Goal: Answer question/provide support: Share knowledge or assist other users

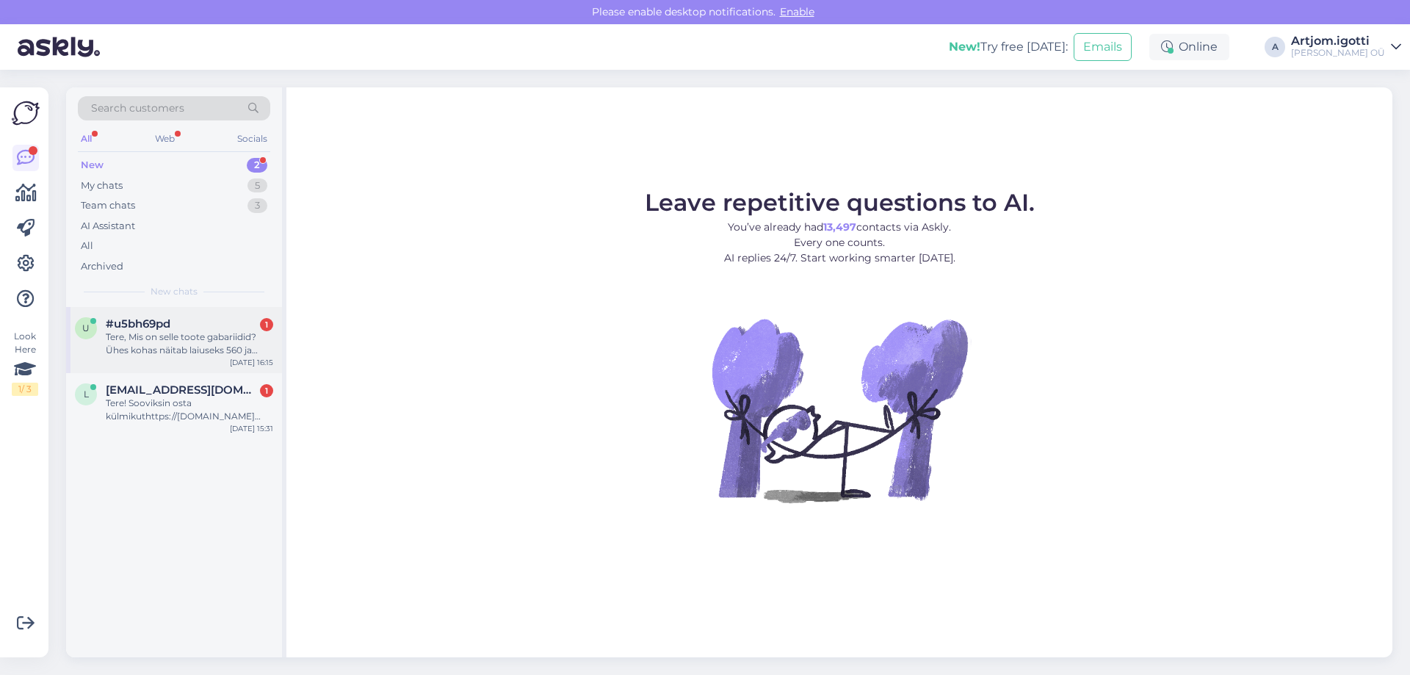
click at [171, 333] on div "Tere, Mis on selle toote gabariidid? Ühes kohas näitab laiuseks 560 ja teises k…" at bounding box center [189, 343] width 167 height 26
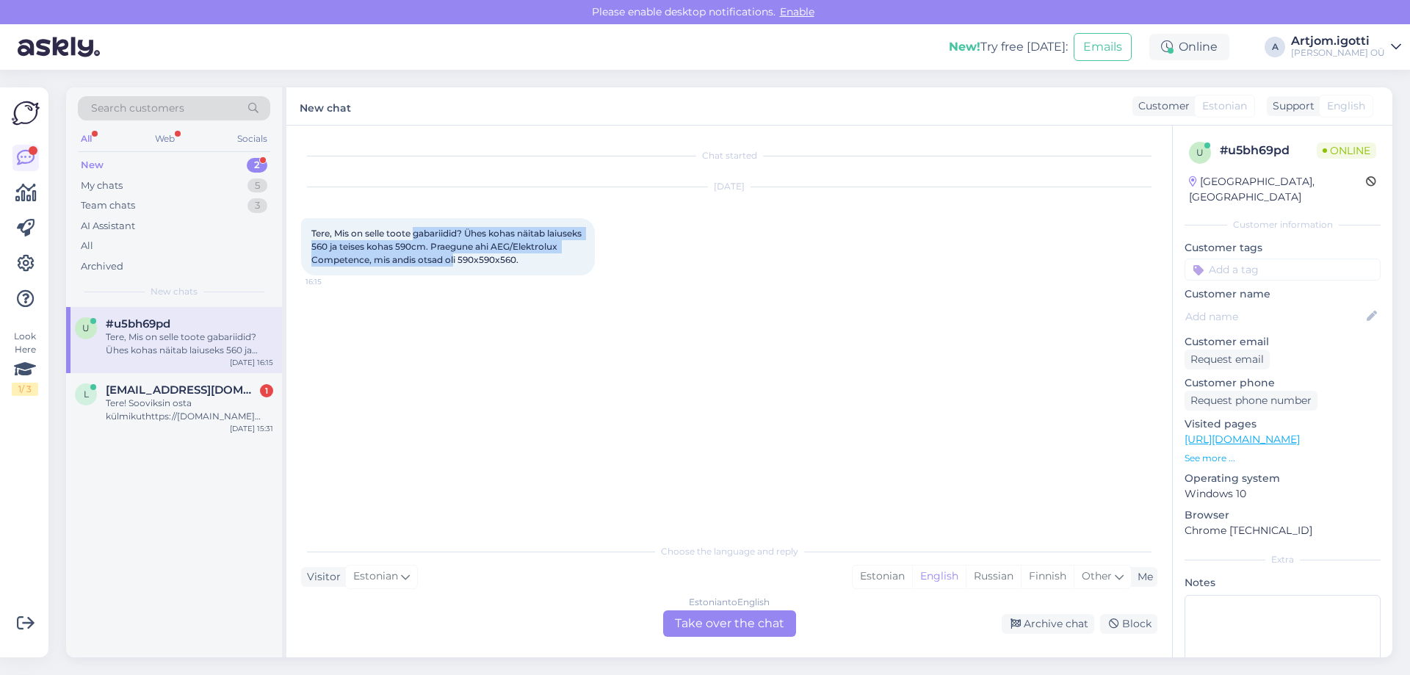
drag, startPoint x: 417, startPoint y: 233, endPoint x: 524, endPoint y: 257, distance: 109.7
click at [524, 257] on span "Tere, Mis on selle toote gabariidid? Ühes kohas näitab laiuseks 560 ja teises k…" at bounding box center [447, 246] width 272 height 37
drag, startPoint x: 357, startPoint y: 233, endPoint x: 437, endPoint y: 233, distance: 80.0
click at [437, 233] on span "Tere, Mis on selle toote gabariidid? Ühes kohas näitab laiuseks 560 ja teises k…" at bounding box center [447, 246] width 272 height 37
drag, startPoint x: 355, startPoint y: 245, endPoint x: 467, endPoint y: 243, distance: 112.4
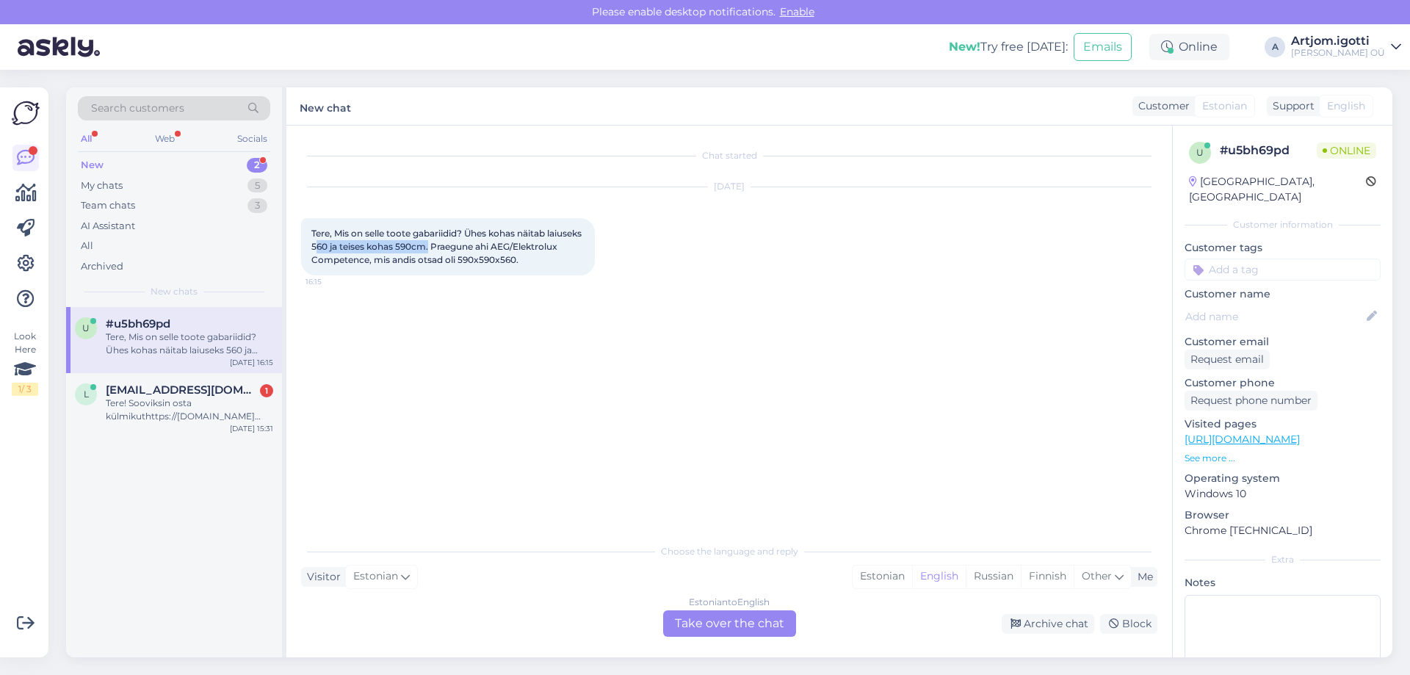
click at [467, 243] on span "Tere, Mis on selle toote gabariidid? Ühes kohas näitab laiuseks 560 ja teises k…" at bounding box center [447, 246] width 272 height 37
click at [895, 576] on div "Estonian" at bounding box center [881, 576] width 59 height 22
click at [744, 622] on div "Estonian to Estonian Take over the chat" at bounding box center [729, 623] width 133 height 26
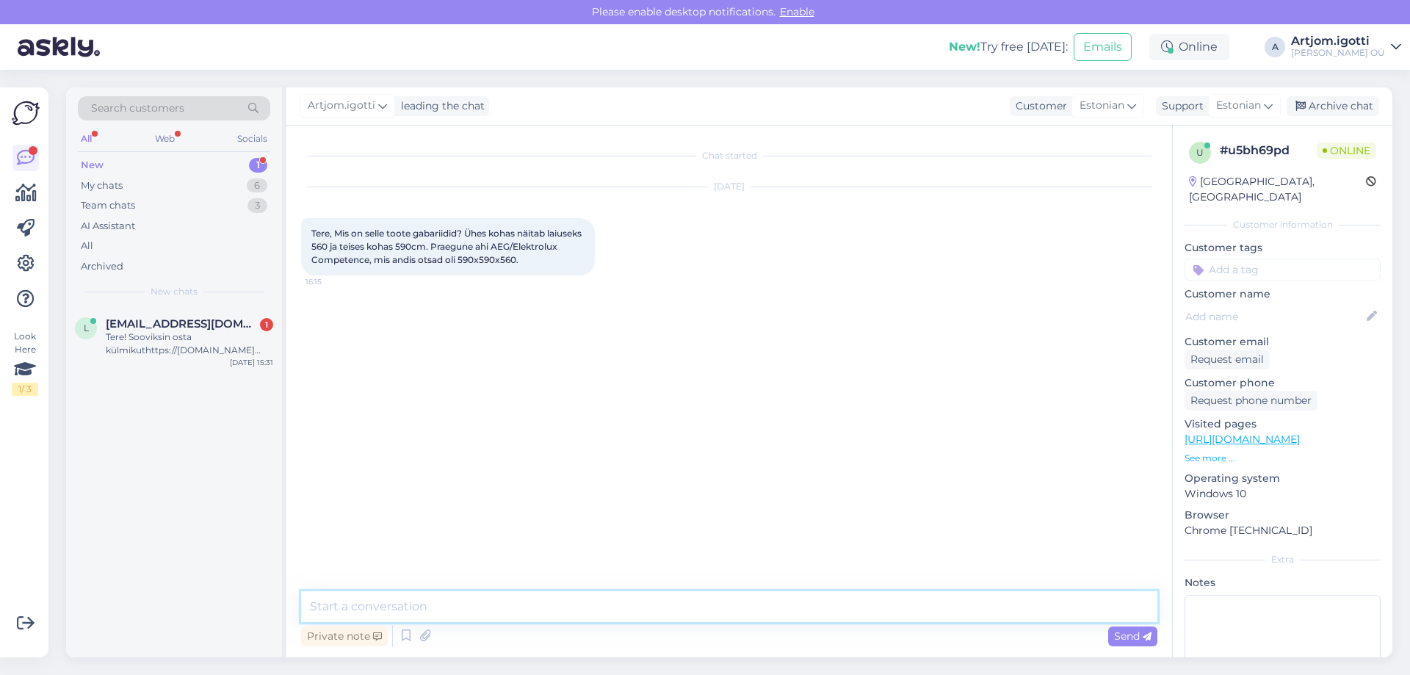
click at [645, 616] on textarea at bounding box center [729, 606] width 856 height 31
type textarea "Tegelikult peab olema 590"
type textarea "Oskate aidata, millest mudelist räägime?"
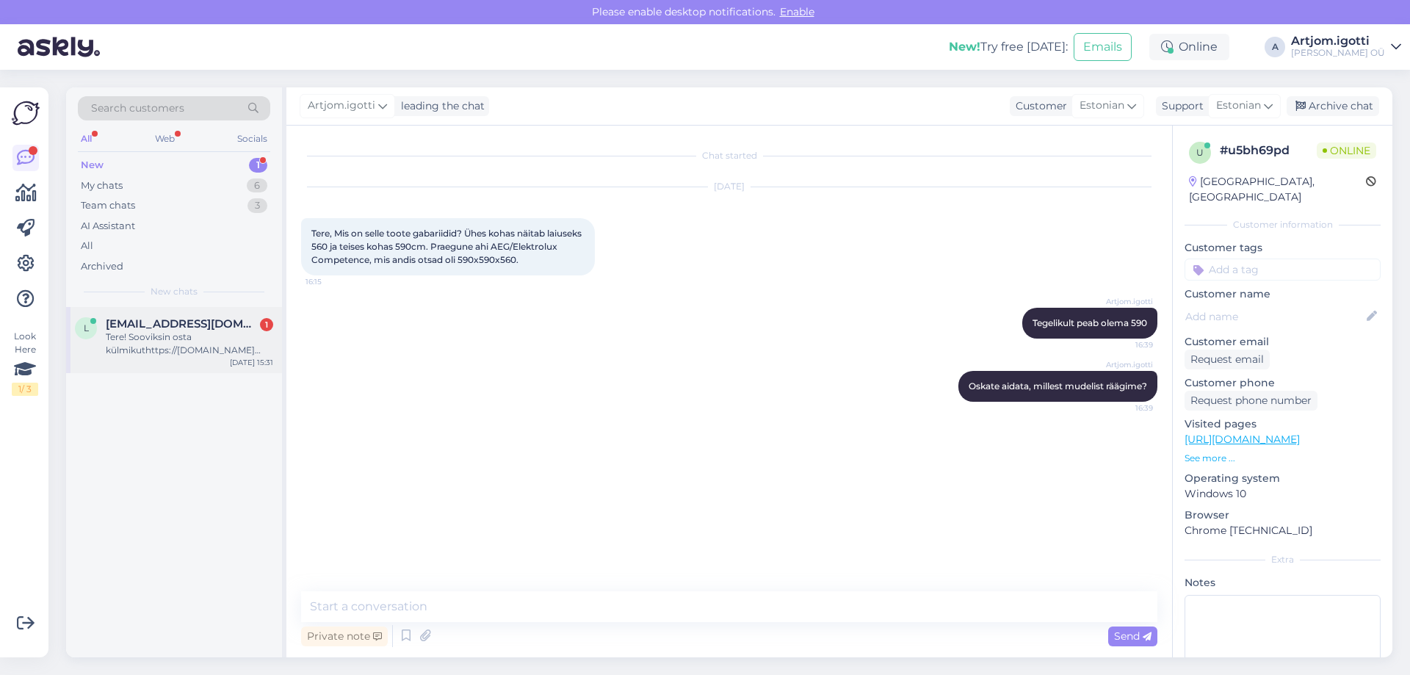
click at [175, 337] on div "Tere! Sooviksin osta külmikuthttps://[DOMAIN_NAME][URL] - ettevõtte nimele? Kas…" at bounding box center [189, 343] width 167 height 26
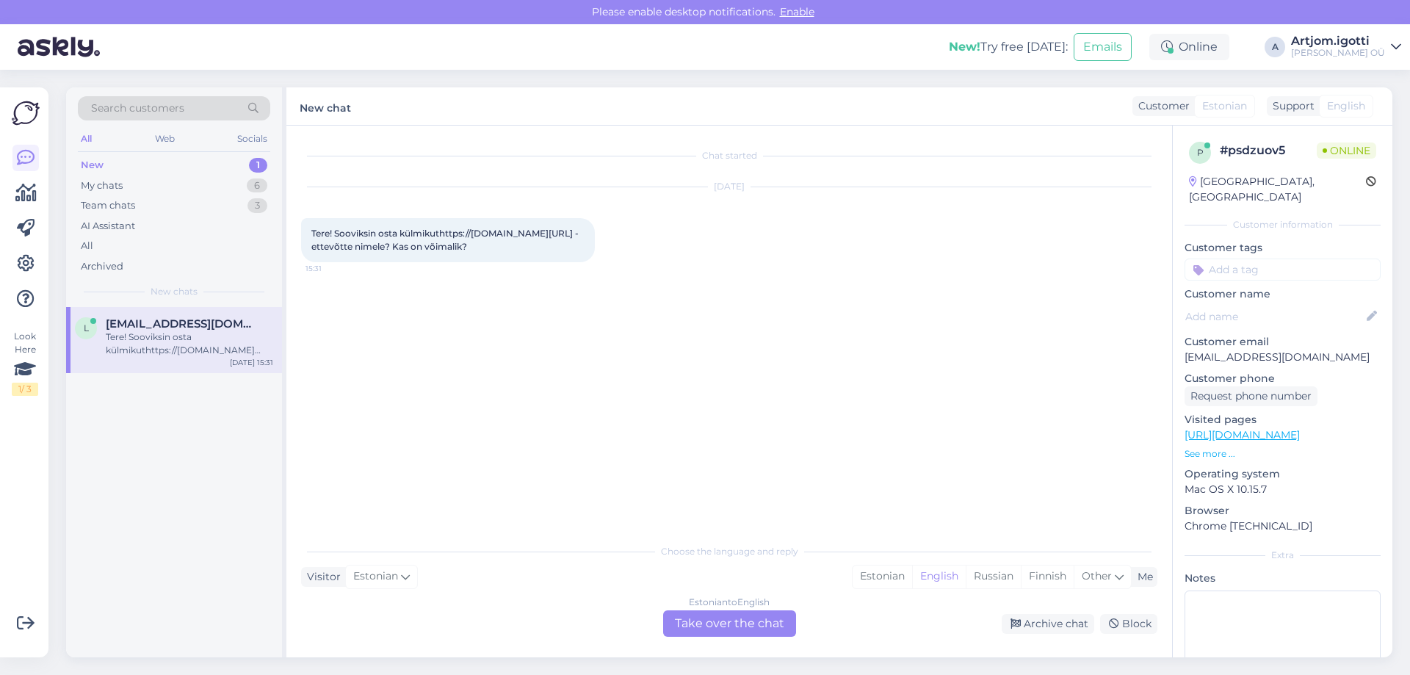
drag, startPoint x: 352, startPoint y: 247, endPoint x: 458, endPoint y: 258, distance: 107.0
click at [458, 252] on span "Tere! Sooviksin osta külmikuthttps://[DOMAIN_NAME][URL] - ettevõtte nimele? Kas…" at bounding box center [445, 240] width 269 height 24
copy span "[URL][DOMAIN_NAME]"
click at [897, 573] on div "Estonian" at bounding box center [881, 576] width 59 height 22
click at [716, 623] on div "Estonian to Estonian Take over the chat" at bounding box center [729, 623] width 133 height 26
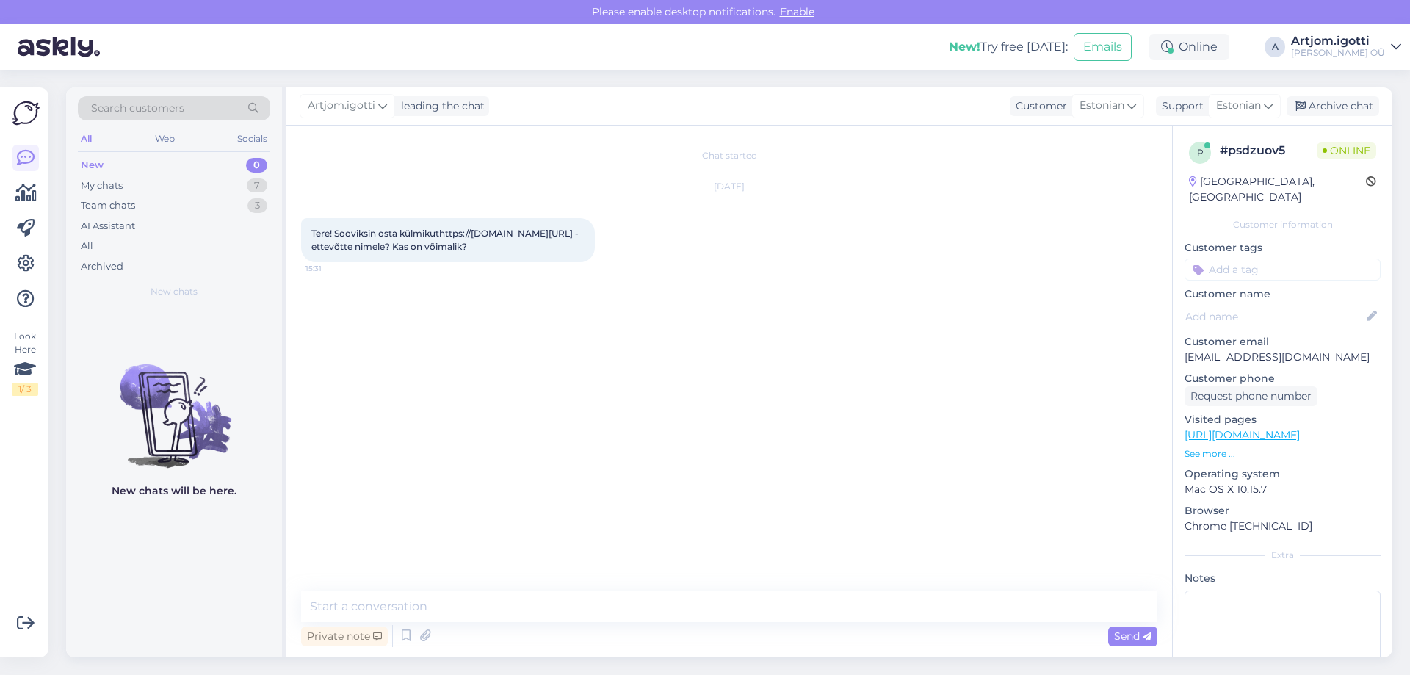
click at [526, 587] on div "Chat started [DATE] Tere! Sooviksin osta külmikuthttps://[DOMAIN_NAME][URL] - e…" at bounding box center [729, 392] width 886 height 532
click at [525, 594] on textarea at bounding box center [729, 606] width 856 height 31
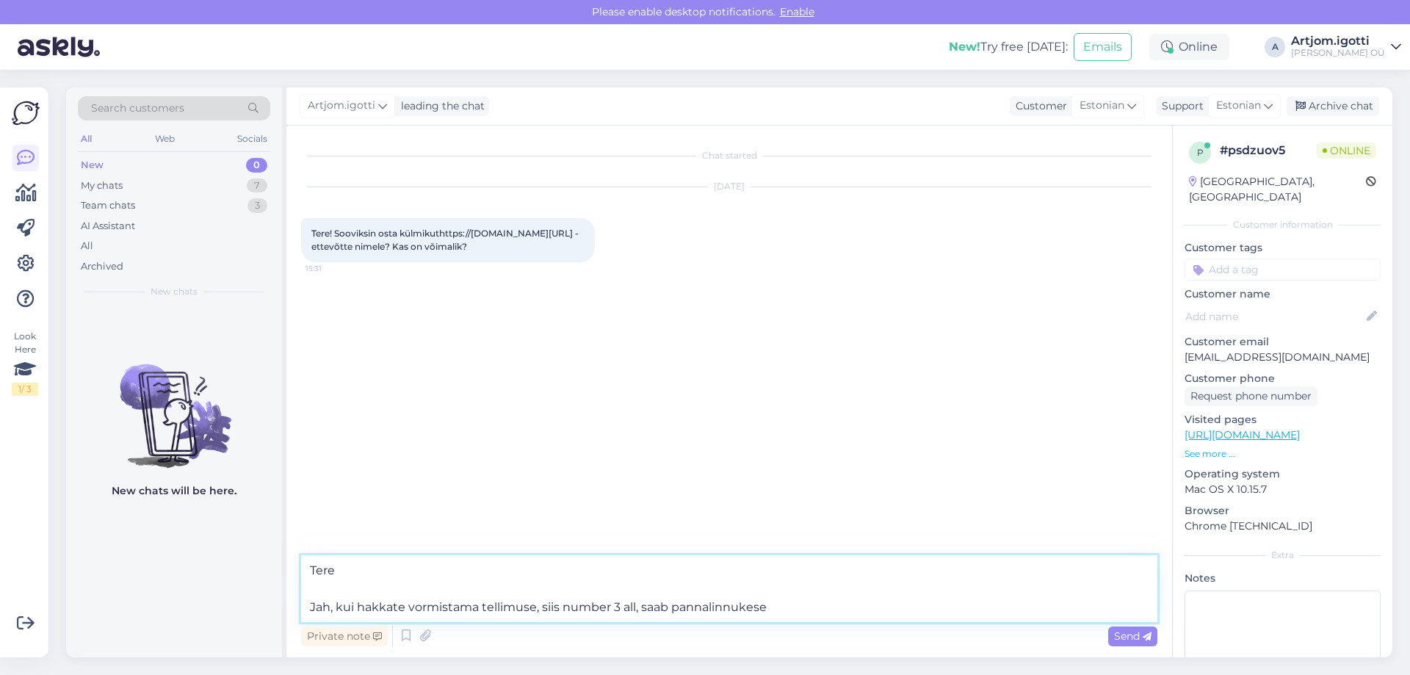
click at [706, 606] on textarea "Tere Jah, kui hakkate vormistama tellimuse, siis number 3 all, saab pannalinnuk…" at bounding box center [729, 588] width 856 height 67
click at [827, 613] on textarea "Tere Jah, kui hakkate vormistama tellimuse, siis number 3 all, saab panna linnu…" at bounding box center [729, 588] width 856 height 67
click at [819, 607] on textarea "Tere Jah, kui hakkate vormistama tellimuse, siis number 3 all, saab panna linnu…" at bounding box center [729, 588] width 856 height 67
click at [838, 599] on textarea "Tere Jah, kui hakkate vormistama tellimuse, siis number 3 all, saab panna linnu…" at bounding box center [729, 588] width 856 height 67
paste textarea "[PERSON_NAME] äriklient või [PERSON_NAME] teisele aadressile"
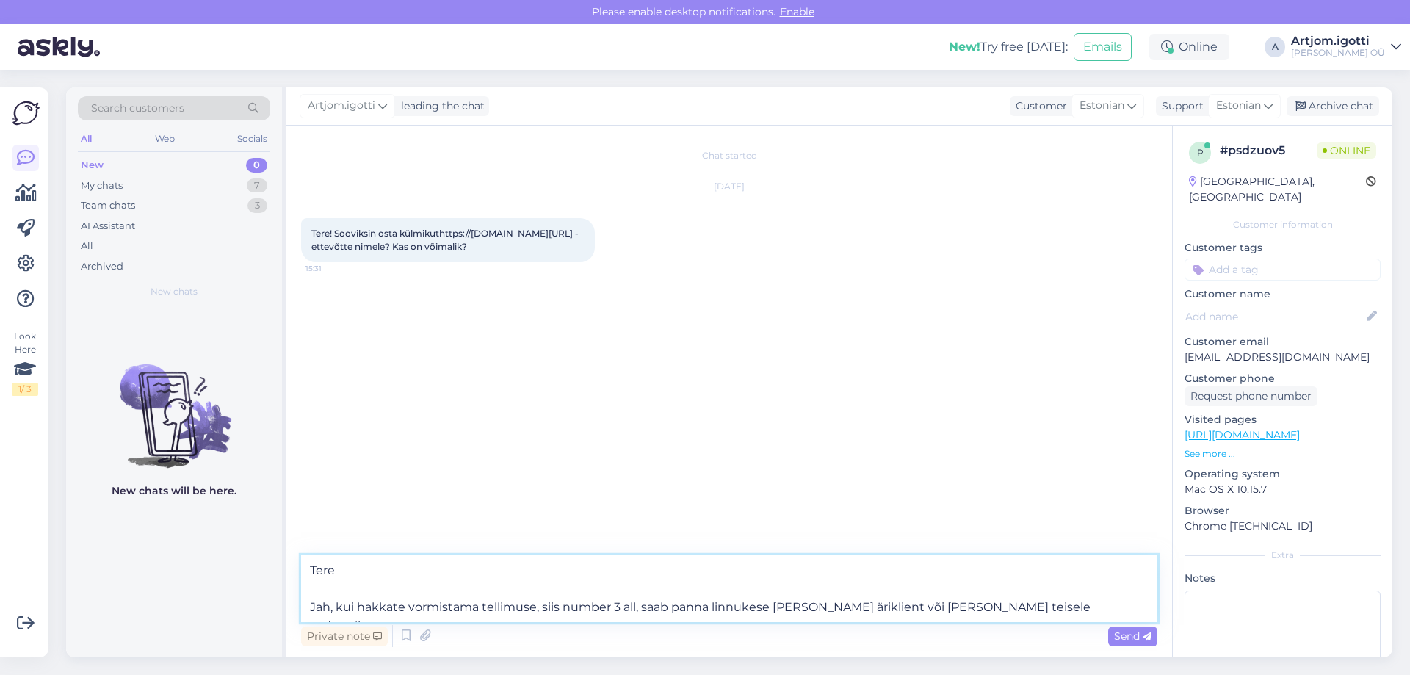
click at [775, 607] on textarea "Tere Jah, kui hakkate vormistama tellimuse, siis number 3 all, saab panna linnu…" at bounding box center [729, 588] width 856 height 67
click at [1066, 604] on textarea "Tere Jah, kui hakkate vormistama tellimuse, siis number 3 all, saab panna linnu…" at bounding box center [729, 588] width 856 height 67
type textarea "Tere Jah, kui hakkate vormistama tellimuse, siis number 3 all, saab panna linnu…"
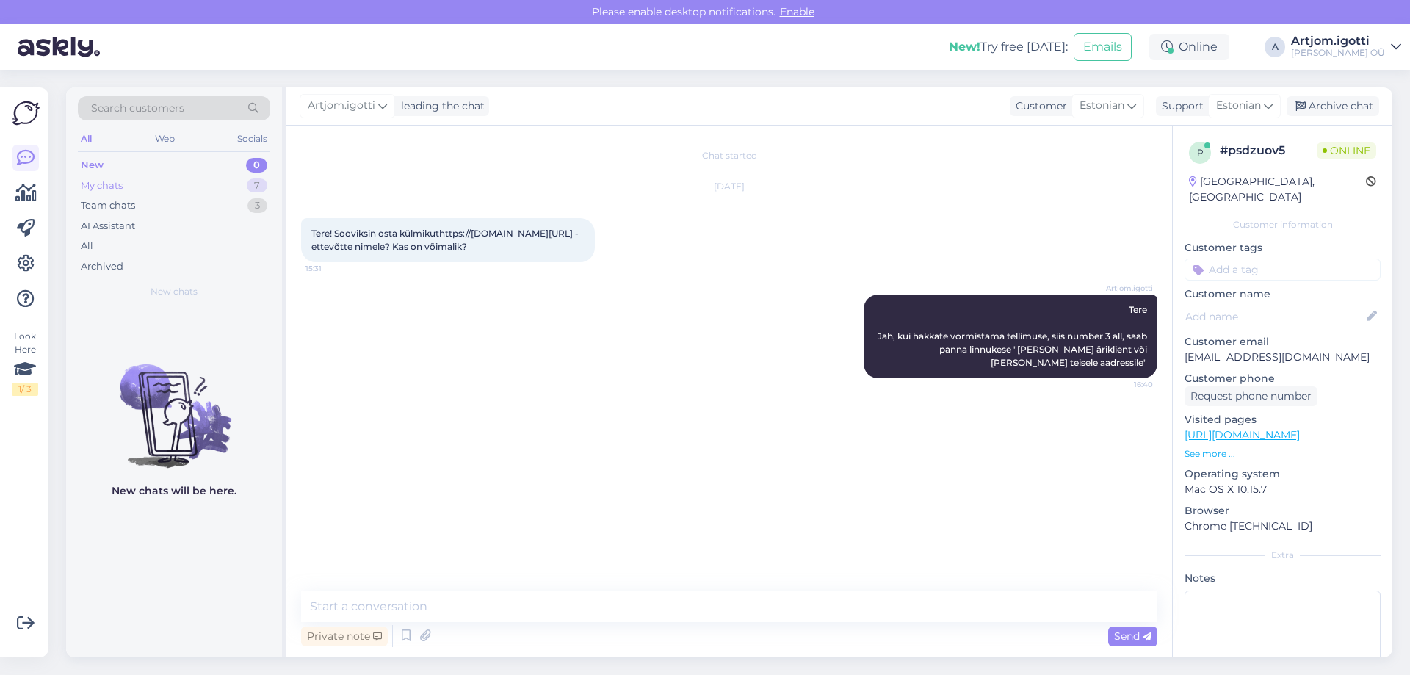
click at [219, 182] on div "My chats 7" at bounding box center [174, 185] width 192 height 21
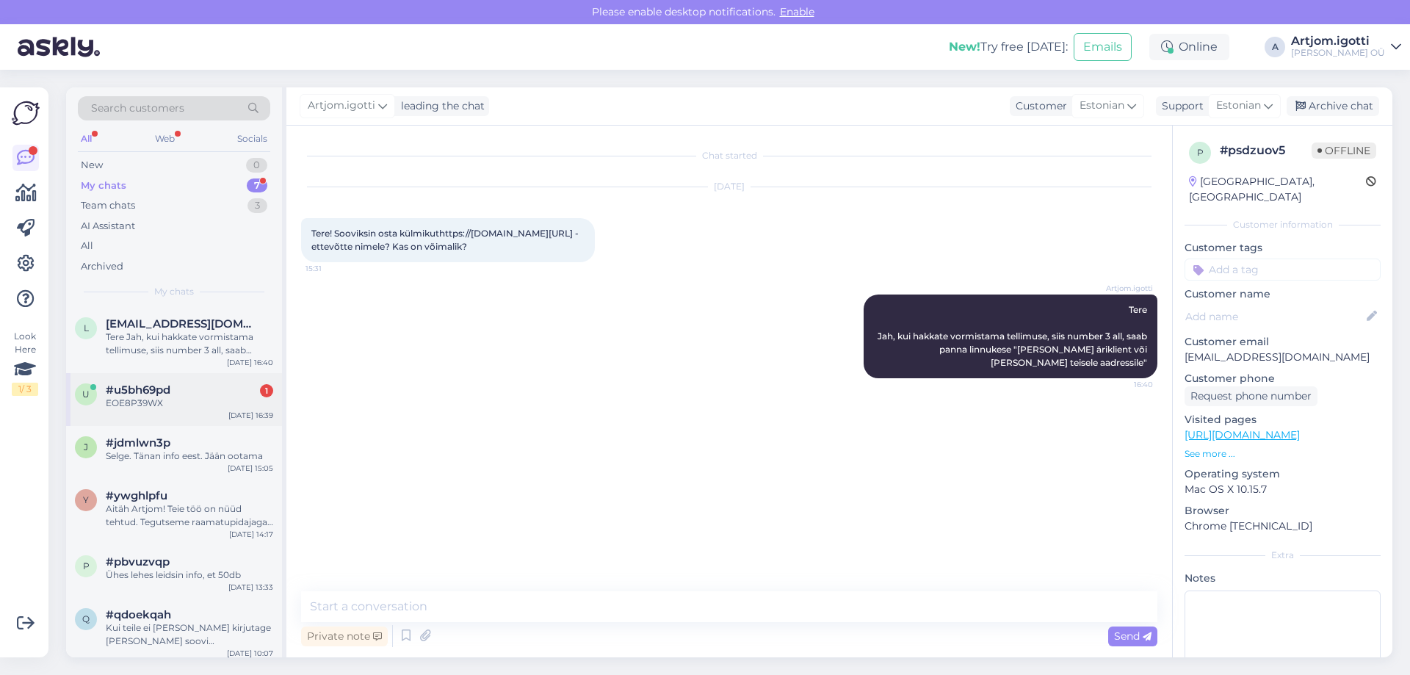
click at [211, 373] on div "u #u5bh69pd 1 EOE8P39WX [DATE] 16:39" at bounding box center [174, 399] width 216 height 53
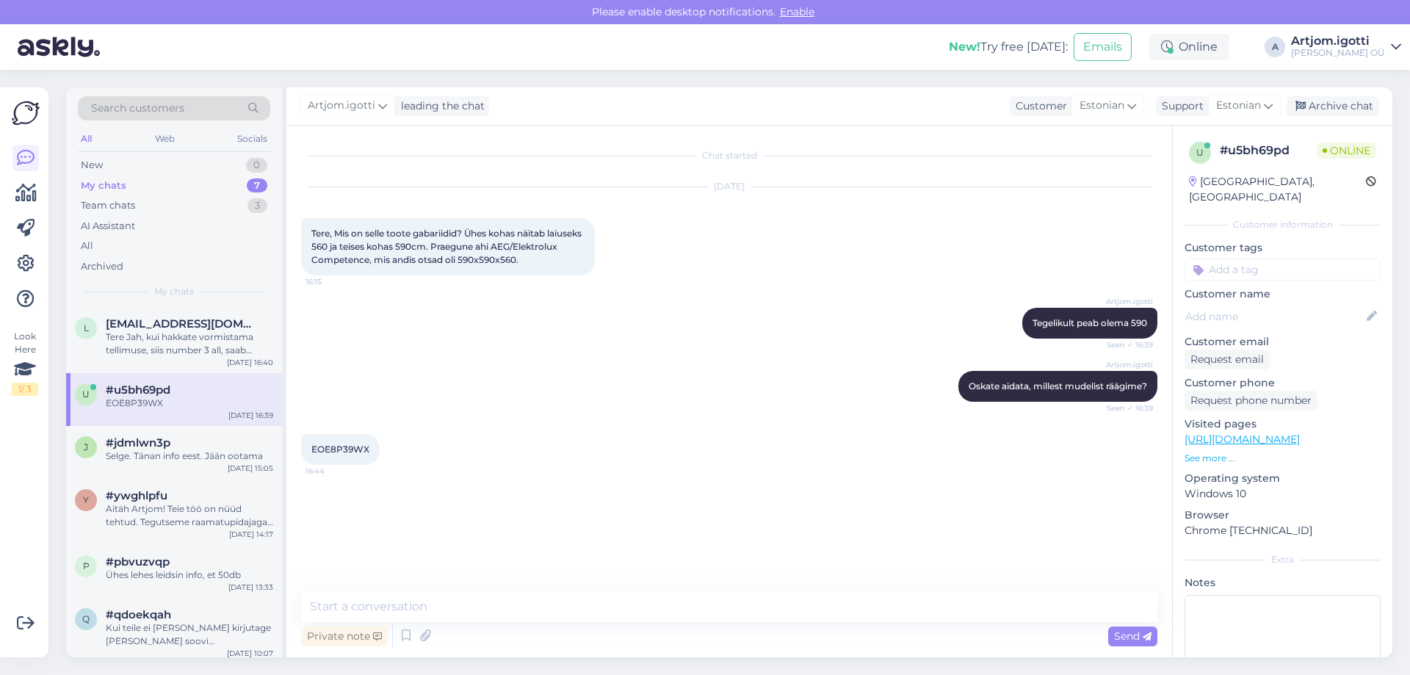
click at [339, 465] on div "EOE8P39WX 16:44" at bounding box center [340, 449] width 79 height 31
click at [339, 455] on span "EOE8P39WX" at bounding box center [340, 448] width 58 height 11
copy div "EOE8P39WX 16:44"
click at [519, 610] on textarea at bounding box center [729, 606] width 856 height 31
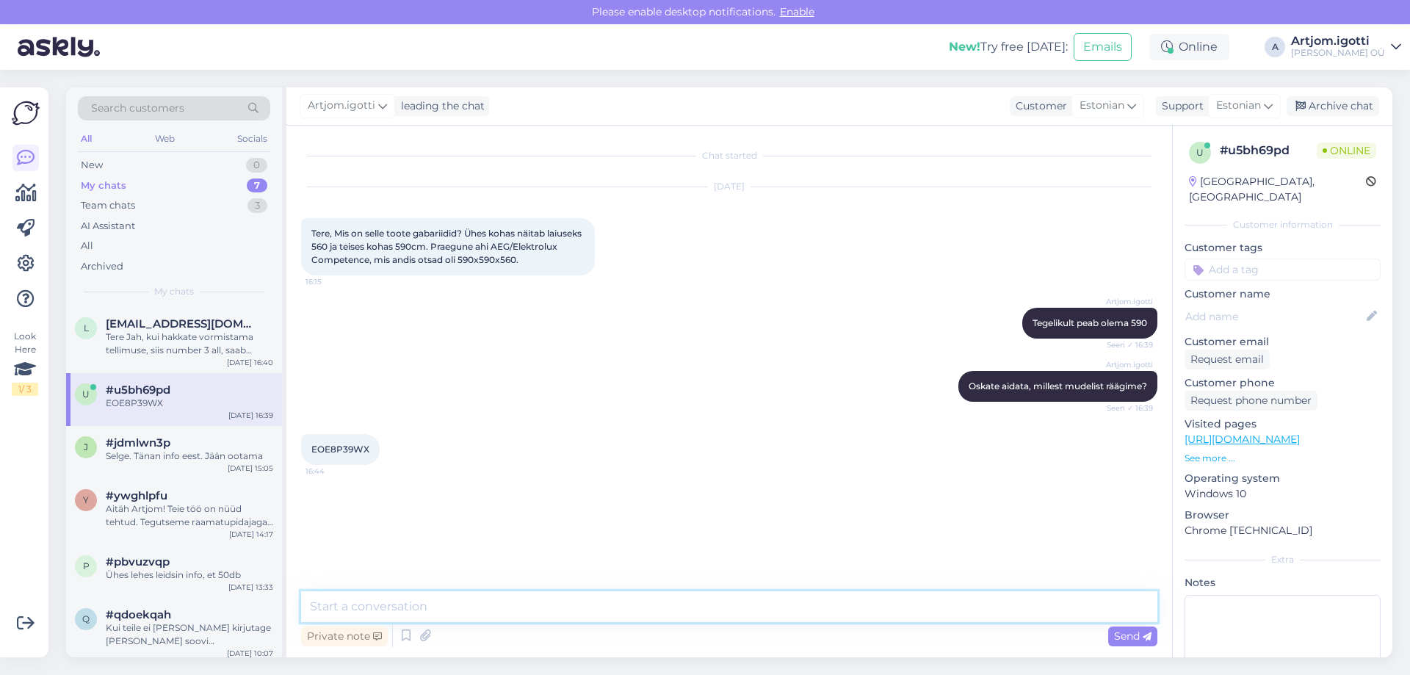
paste textarea "Kõrgus (cm) 59,4 Laius (cm) 59,6"
type textarea "Kõrgus (cm) 59,4 Laius (cm) 59,6"
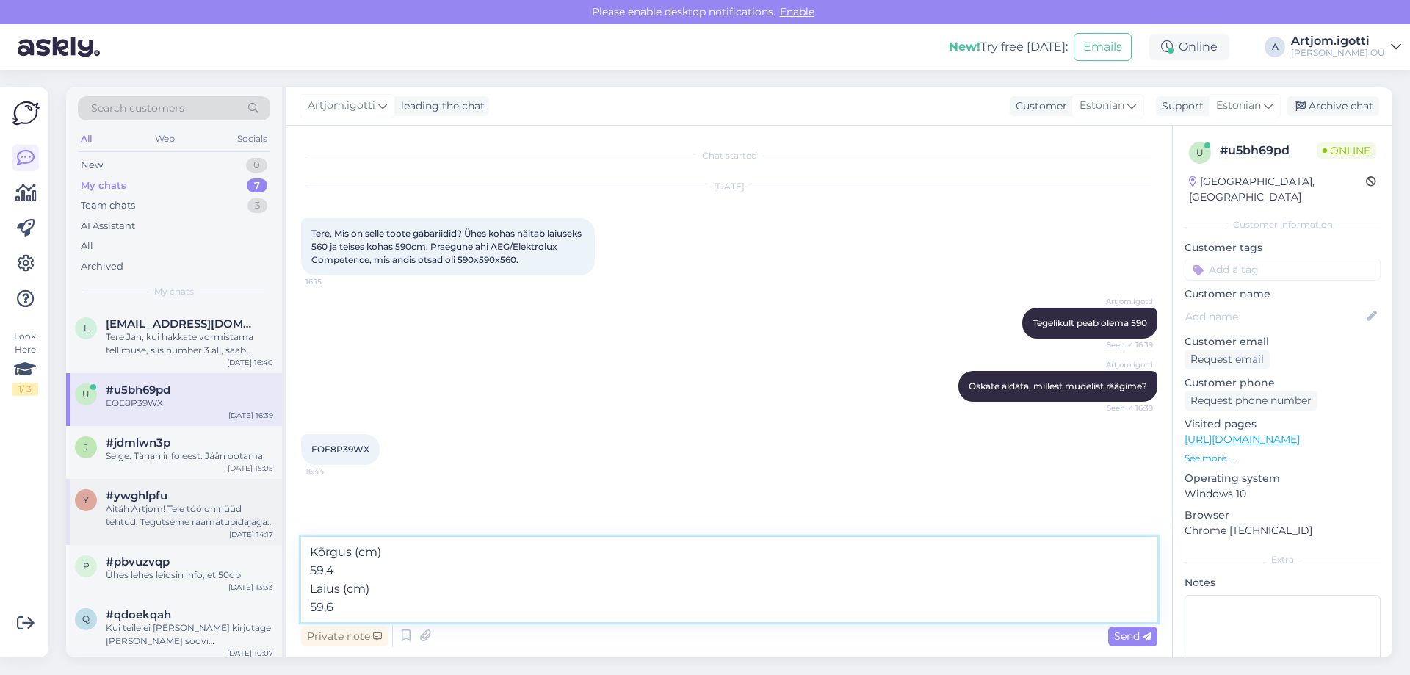
drag, startPoint x: 334, startPoint y: 604, endPoint x: 272, endPoint y: 526, distance: 99.2
click at [272, 526] on div "Search customers All Web Socials New 0 My chats 7 Team chats 3 AI Assistant All…" at bounding box center [729, 372] width 1326 height 570
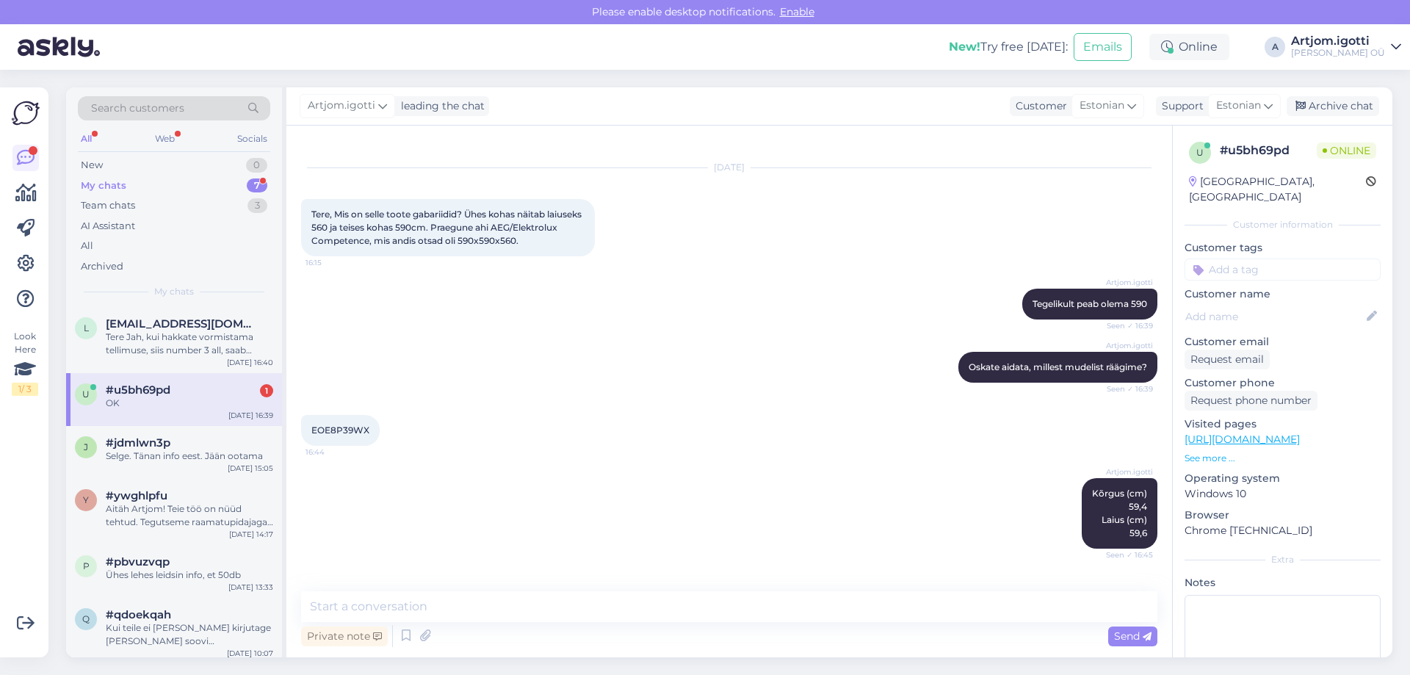
scroll to position [82, 0]
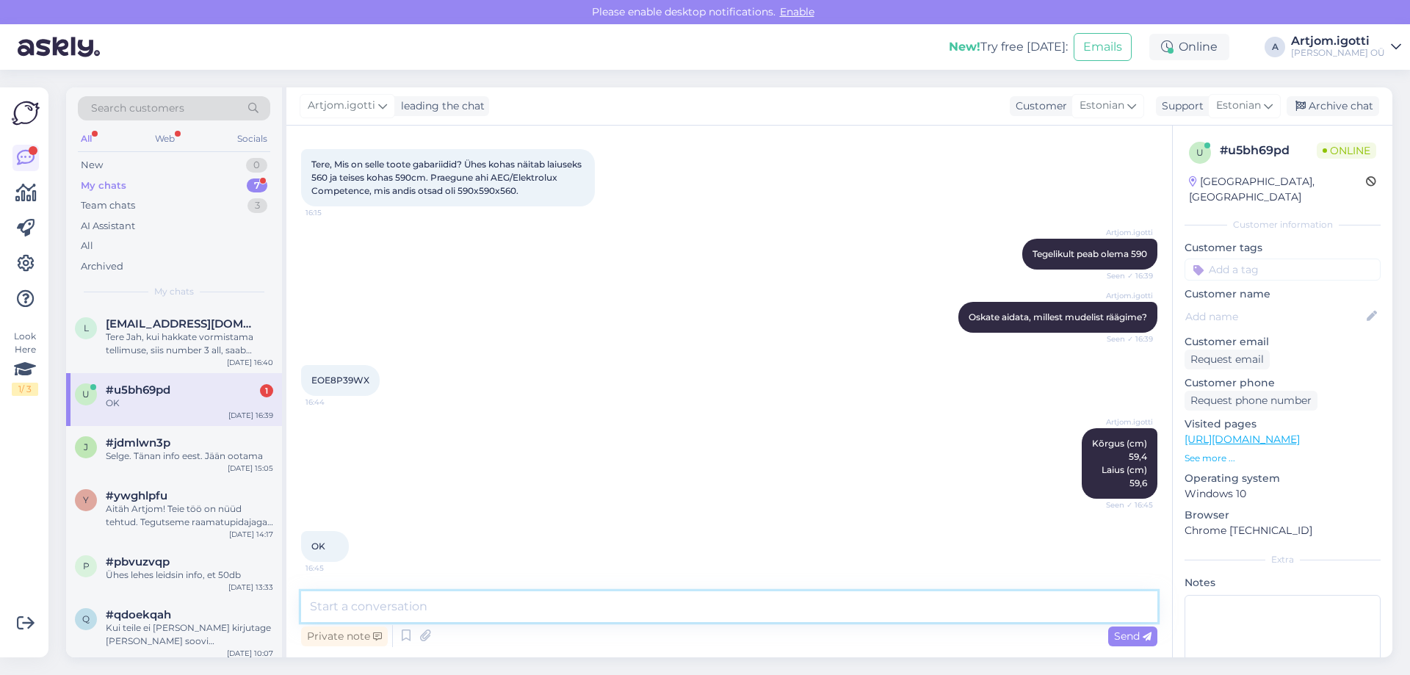
click at [629, 611] on textarea at bounding box center [729, 606] width 856 height 31
type textarea "P"
click at [144, 370] on div "l [EMAIL_ADDRESS][DOMAIN_NAME] Tere Jah, kui hakkate vormistama tellimuse, siis…" at bounding box center [174, 340] width 216 height 66
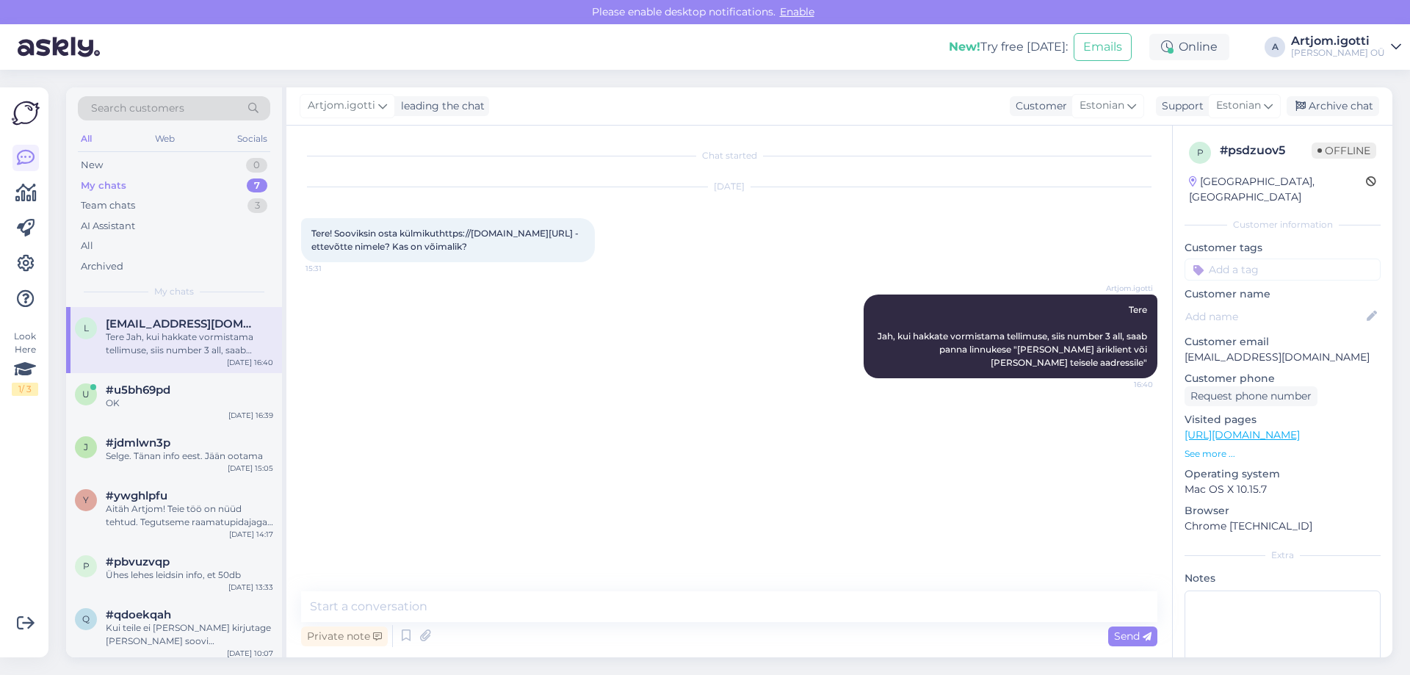
scroll to position [0, 0]
